Goal: Information Seeking & Learning: Learn about a topic

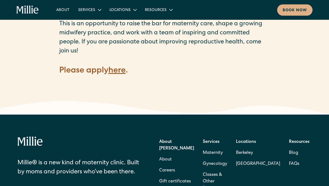
scroll to position [827, 0]
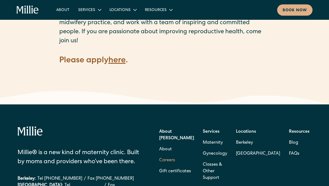
click at [175, 155] on link "Careers" at bounding box center [167, 160] width 16 height 11
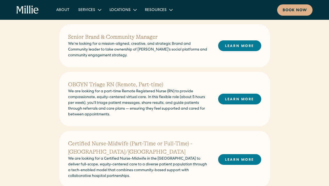
scroll to position [103, 0]
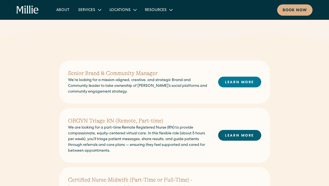
click at [238, 137] on link "LEARN MORE" at bounding box center [239, 135] width 43 height 11
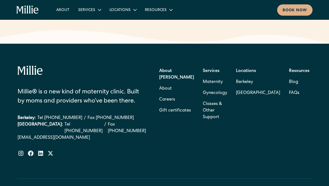
scroll to position [760, 0]
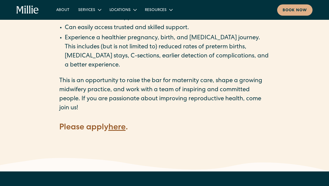
click at [120, 123] on strong "here" at bounding box center [116, 127] width 17 height 8
